Goal: Check status: Check status

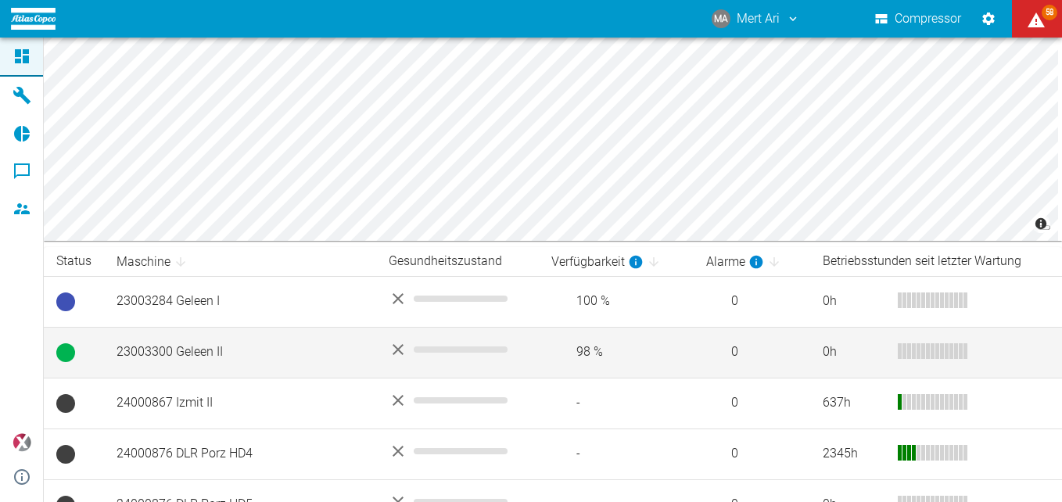
scroll to position [156, 0]
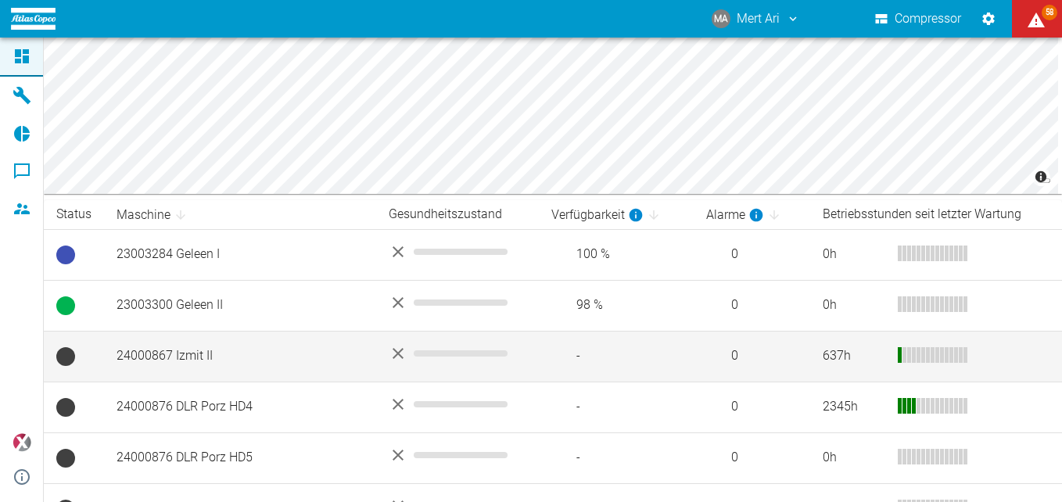
click at [269, 347] on td "24000867 Izmit II" at bounding box center [240, 356] width 272 height 51
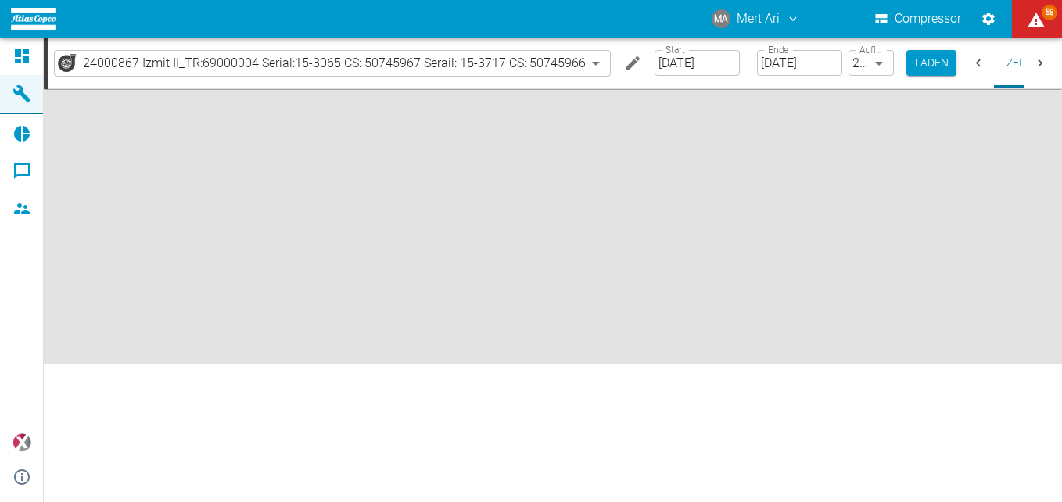
type input "2min"
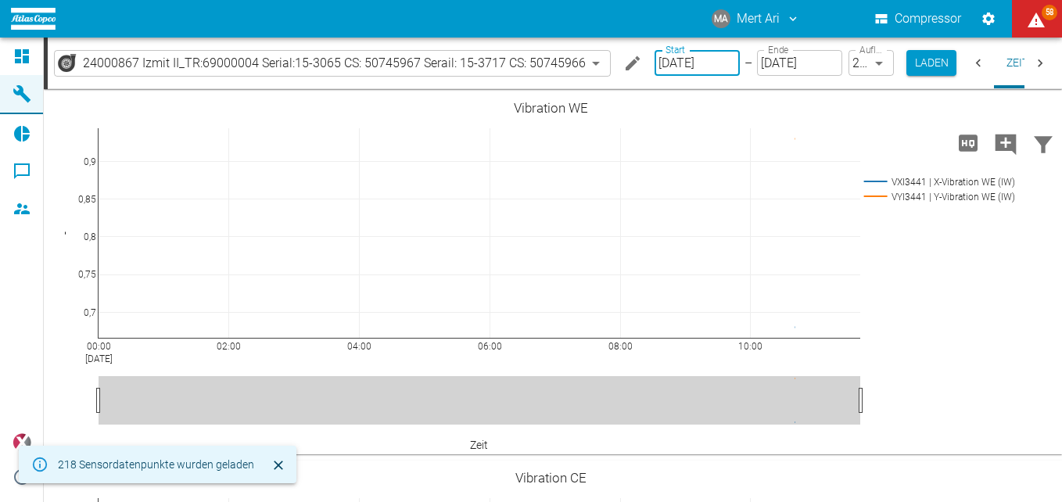
click at [676, 67] on input "[DATE]" at bounding box center [697, 63] width 85 height 26
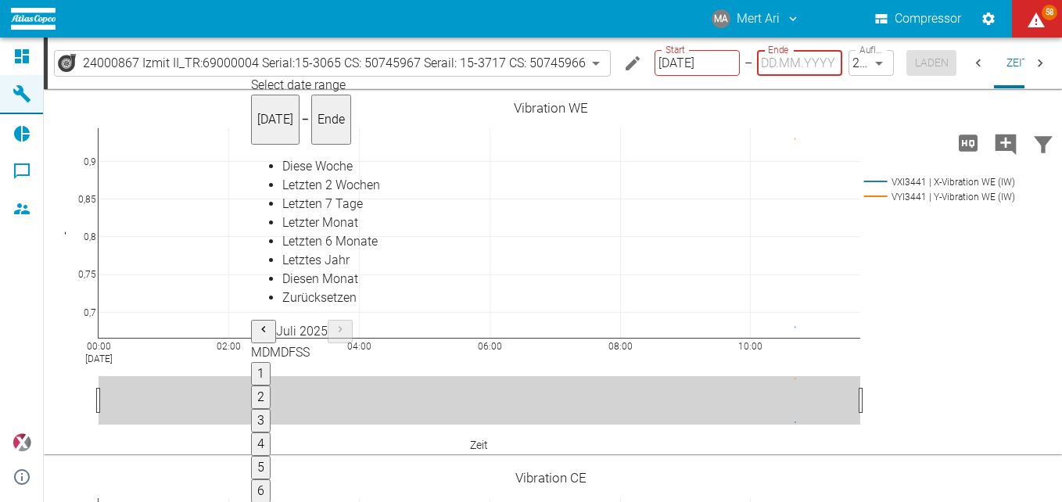
type input "[DATE]"
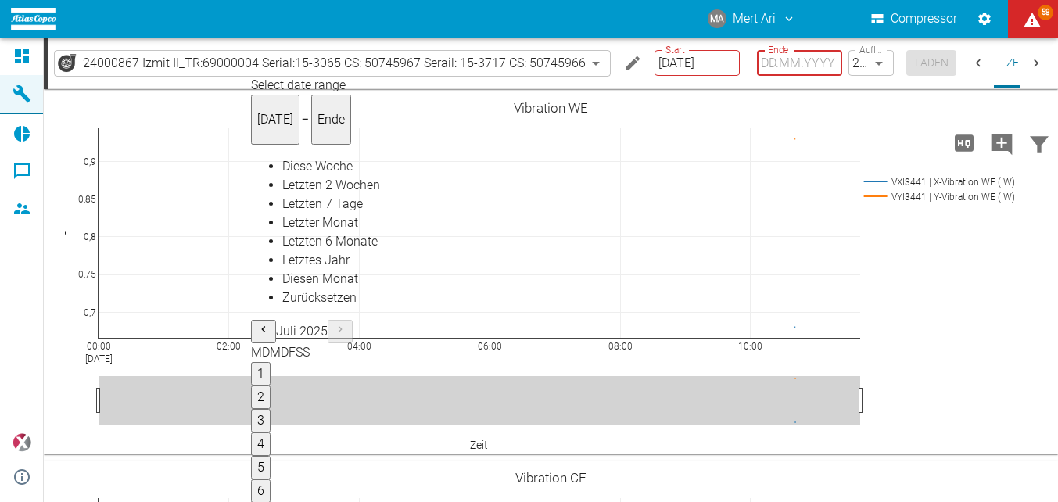
click at [662, 59] on input "[DATE]" at bounding box center [697, 63] width 85 height 26
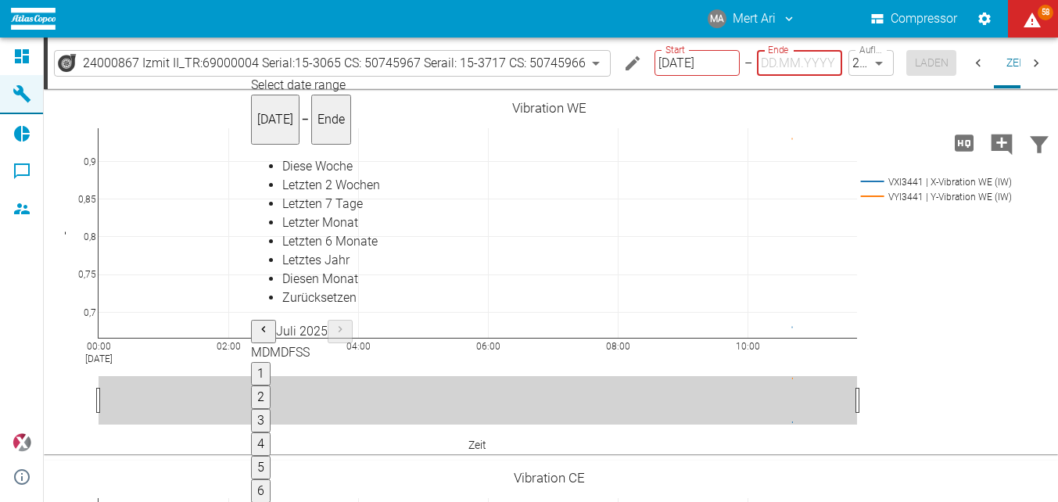
type input "DD.MM.YYYY"
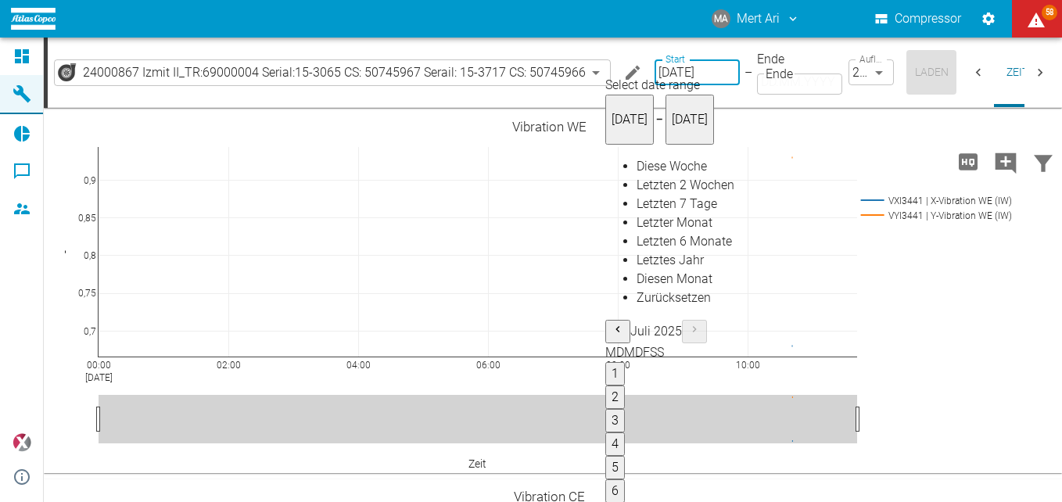
type input "[DATE]"
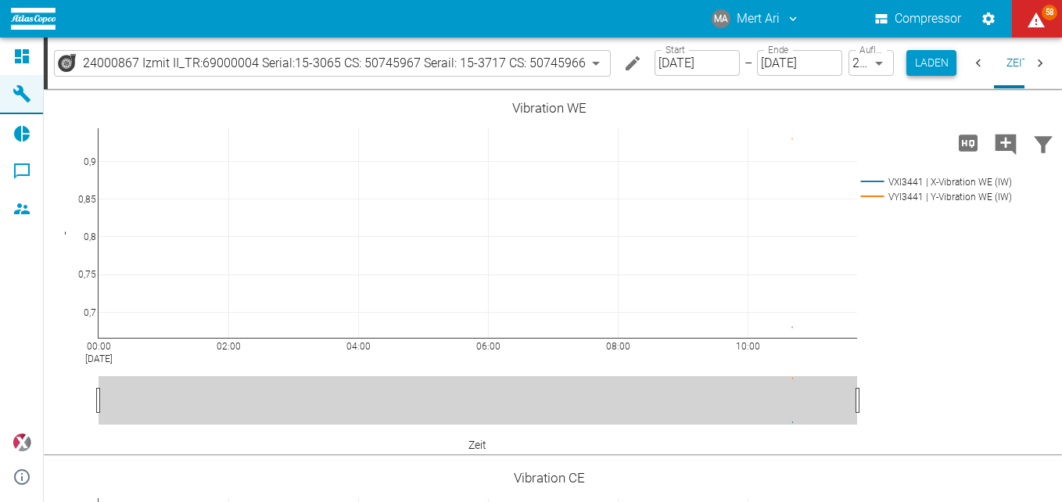
click at [914, 63] on button "Laden" at bounding box center [932, 63] width 50 height 26
click at [697, 68] on input "[DATE]" at bounding box center [697, 63] width 85 height 26
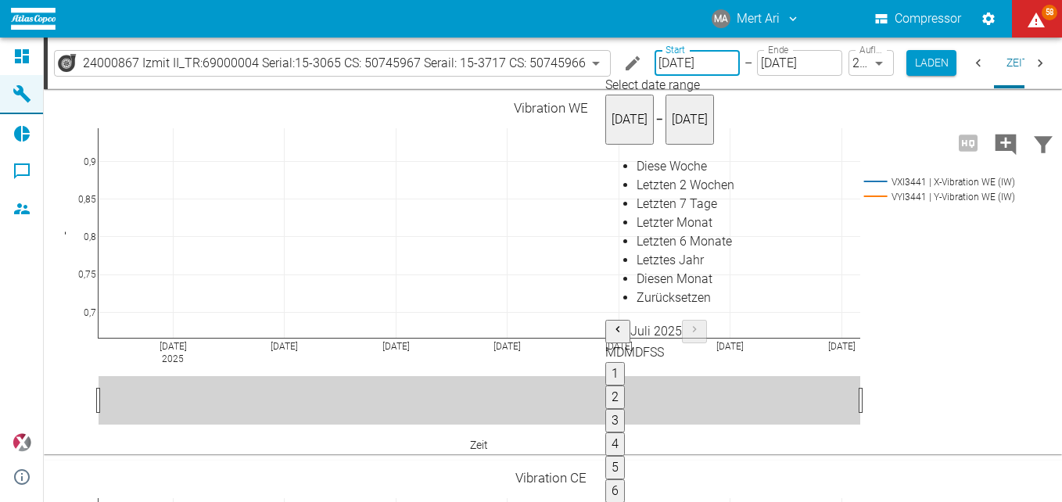
click at [605, 409] on button "3" at bounding box center [615, 420] width 20 height 23
type input "[DATE]"
click at [867, 65] on body "MA Mert Ari Compressor 58 Dashboard Maschinen Reports Kommentare Mitglieder pow…" at bounding box center [531, 251] width 1062 height 502
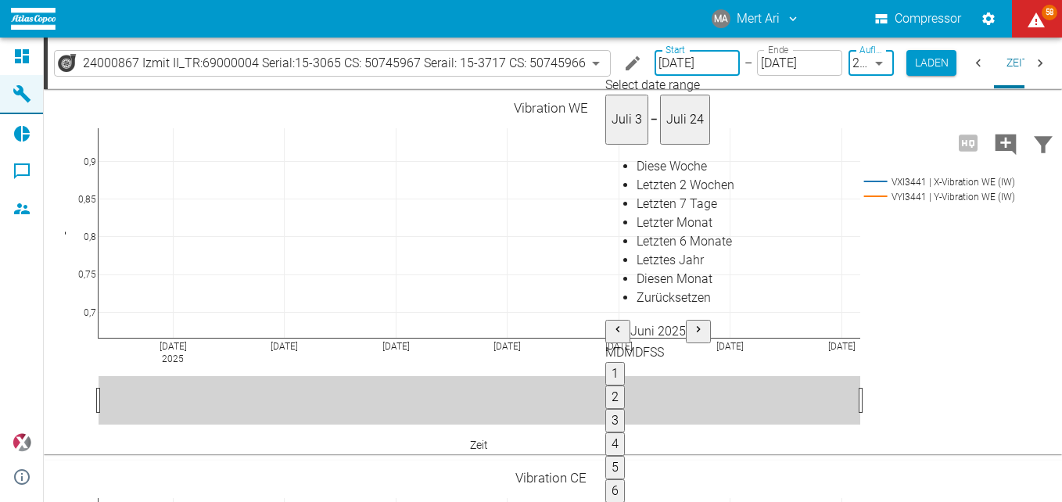
type input "10min"
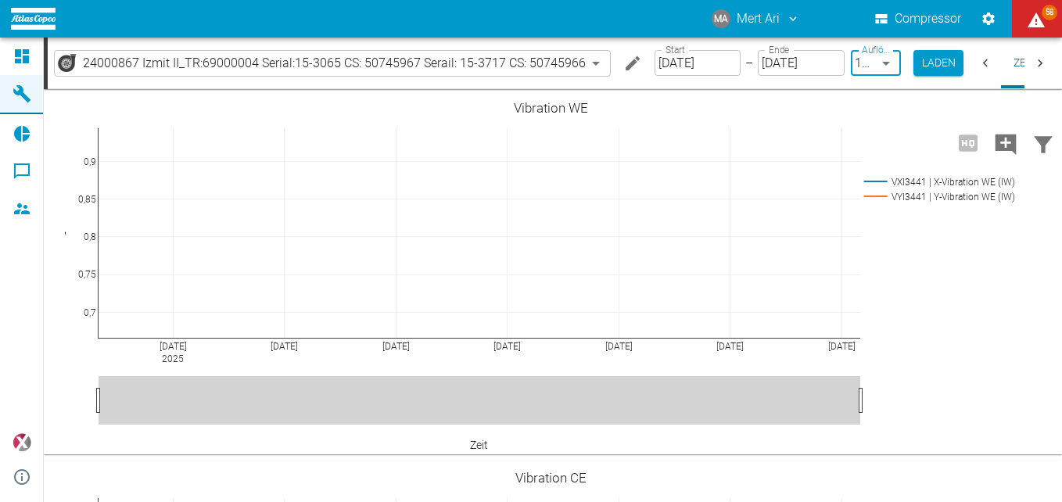
click at [861, 64] on body "MA Mert Ari Compressor 58 Dashboard Maschinen Reports Kommentare Mitglieder pow…" at bounding box center [531, 251] width 1062 height 502
click at [923, 66] on button "Laden" at bounding box center [939, 63] width 50 height 26
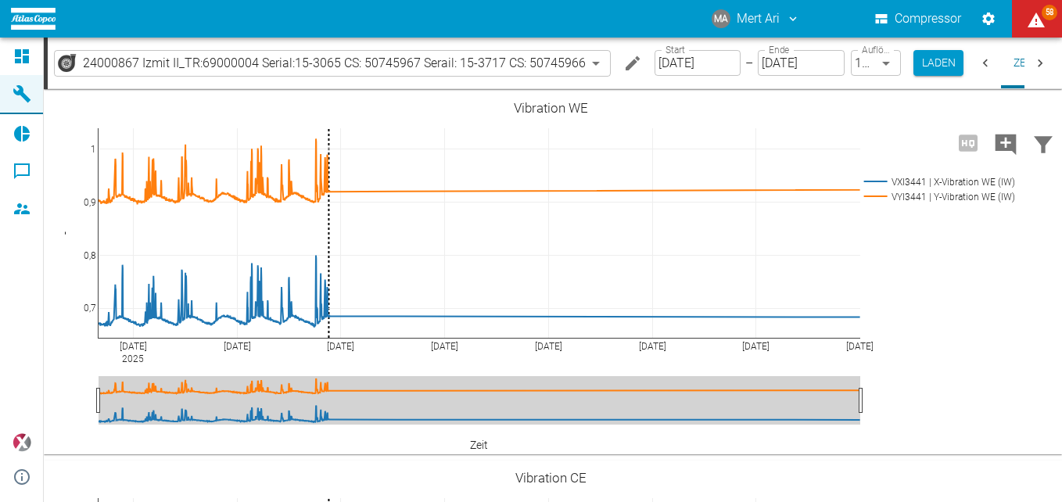
click at [709, 64] on input "[DATE]" at bounding box center [698, 63] width 86 height 26
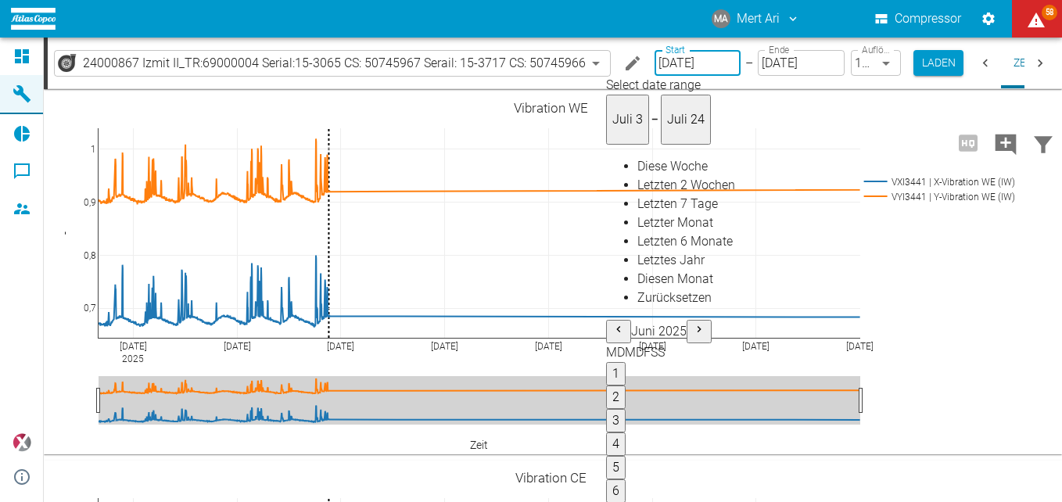
click at [612, 323] on icon "Previous month" at bounding box center [618, 329] width 13 height 13
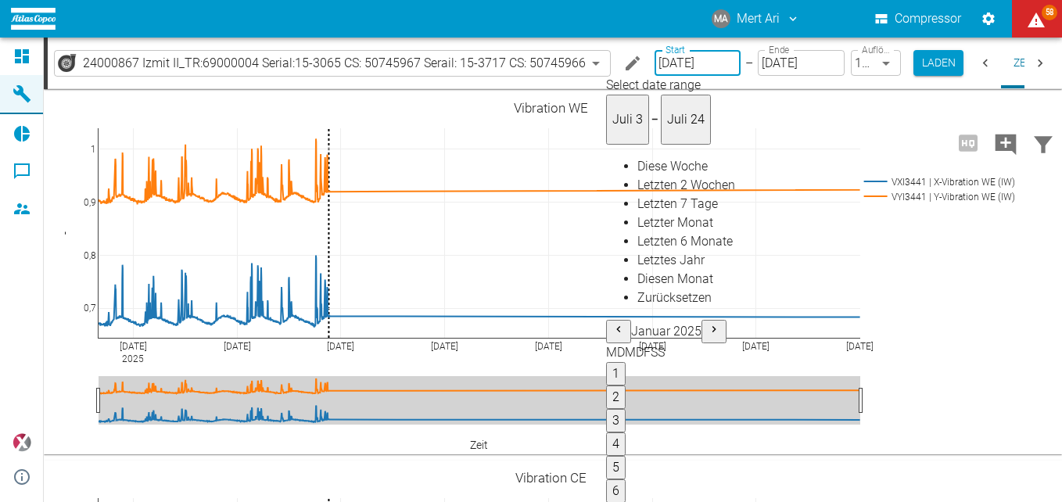
click at [637, 249] on span "Letzten 6 Monate" at bounding box center [684, 241] width 95 height 15
type input "[DATE]"
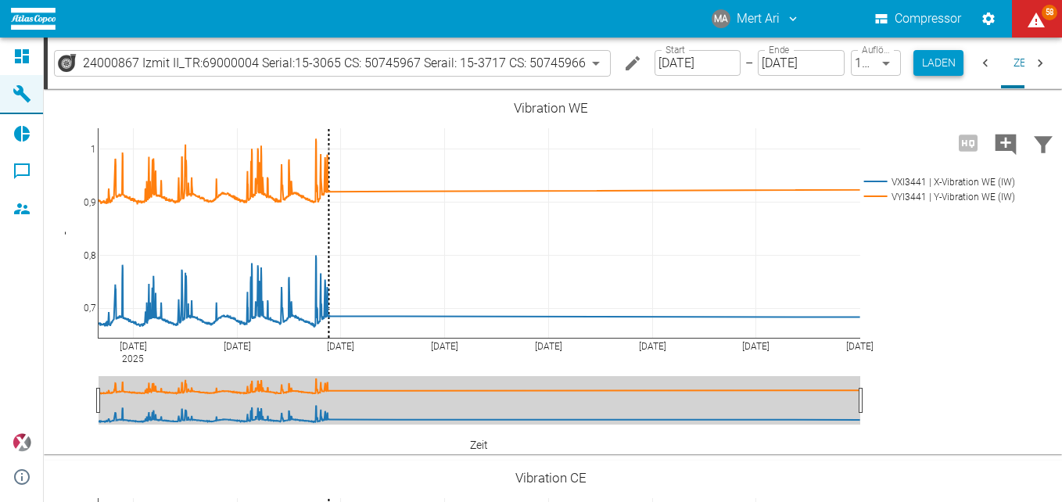
click at [936, 69] on button "Laden" at bounding box center [939, 63] width 50 height 26
